Goal: Check status: Check status

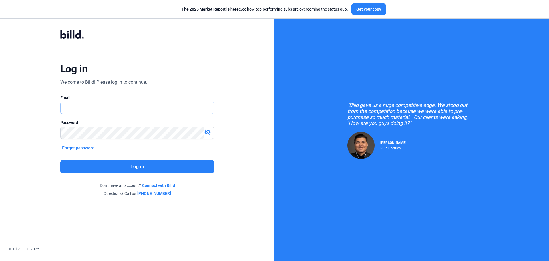
type input "[PERSON_NAME][EMAIL_ADDRESS][DOMAIN_NAME]"
click at [130, 167] on button "Log in" at bounding box center [137, 166] width 154 height 13
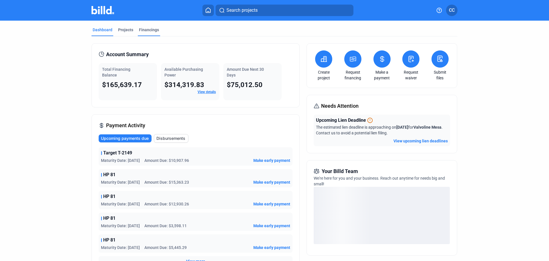
click at [149, 31] on div "Financings" at bounding box center [149, 30] width 20 height 6
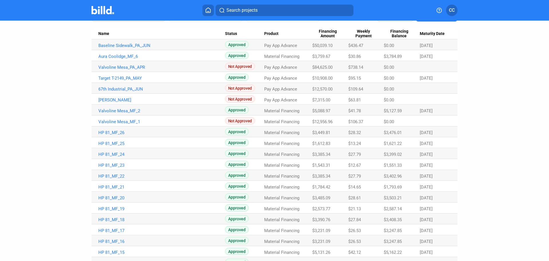
scroll to position [57, 0]
click at [427, 33] on span "Maturity Date" at bounding box center [432, 33] width 25 height 5
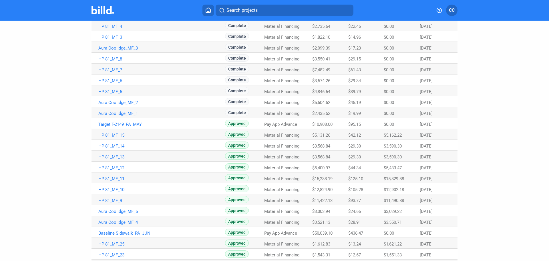
scroll to position [228, 0]
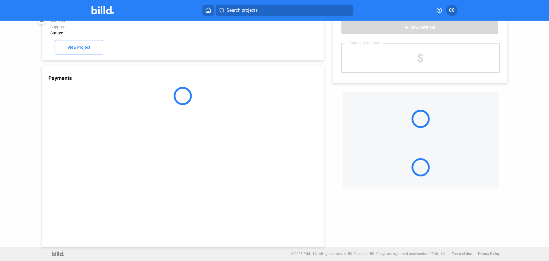
click at [114, 244] on div "Payments" at bounding box center [183, 156] width 282 height 181
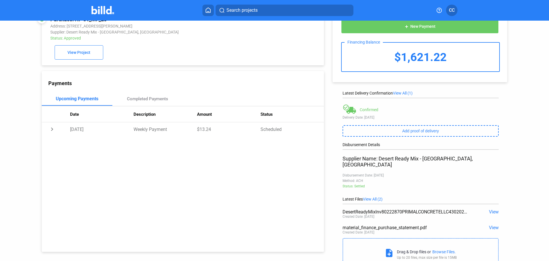
click at [492, 209] on span "View" at bounding box center [494, 211] width 10 height 5
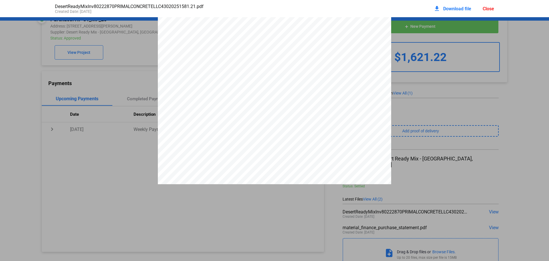
scroll to position [0, 0]
click at [532, 105] on div "PRIMAL CONCRETE, LLC DESERT READY MIX, LLC [STREET_ADDRESS][GEOGRAPHIC_DATA][ST…" at bounding box center [274, 168] width 549 height 302
click at [103, 74] on div "PRIMAL CONCRETE, LLC DESERT READY MIX, LLC [STREET_ADDRESS][GEOGRAPHIC_DATA][ST…" at bounding box center [274, 168] width 549 height 302
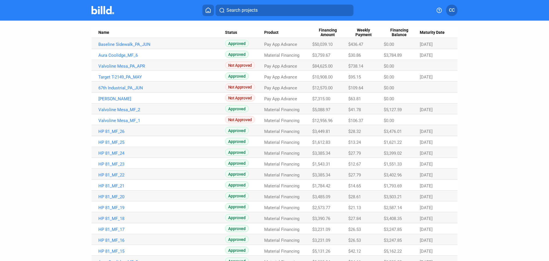
scroll to position [57, 0]
click at [429, 33] on span "Maturity Date" at bounding box center [432, 33] width 25 height 5
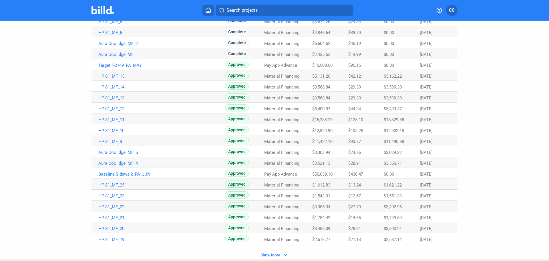
scroll to position [288, 0]
click at [275, 255] on span "Show More" at bounding box center [271, 254] width 20 height 5
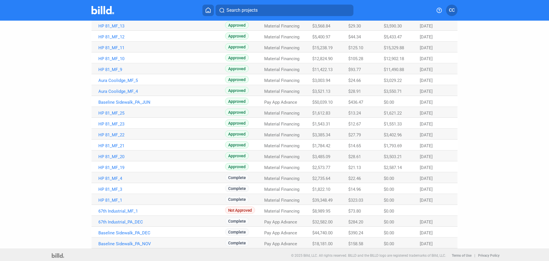
scroll to position [361, 0]
